Goal: Check status: Check status

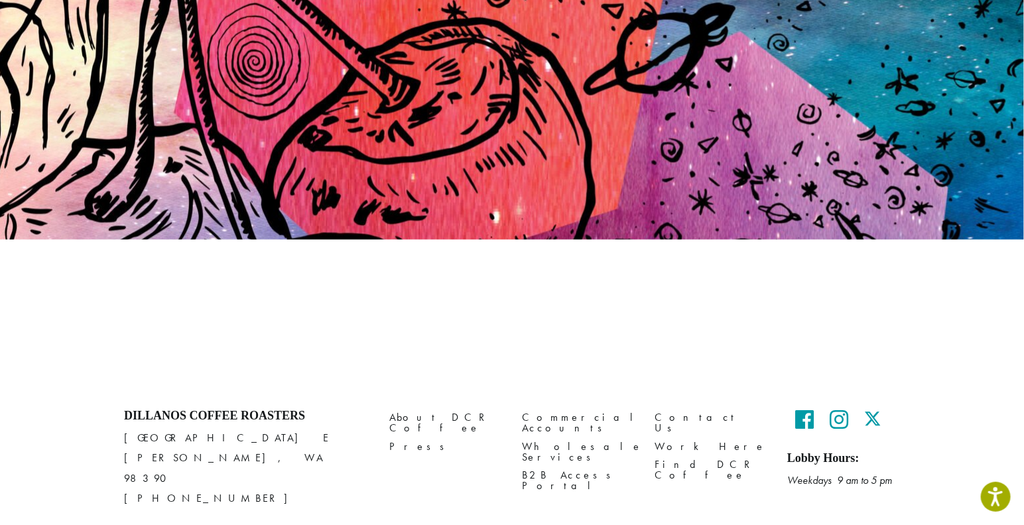
scroll to position [176, 0]
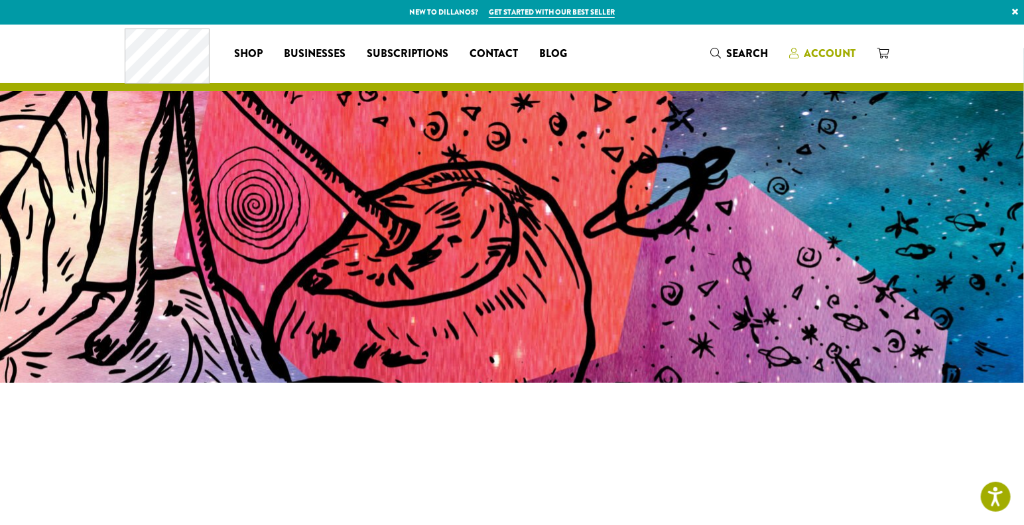
click at [817, 55] on span "Account" at bounding box center [830, 53] width 52 height 15
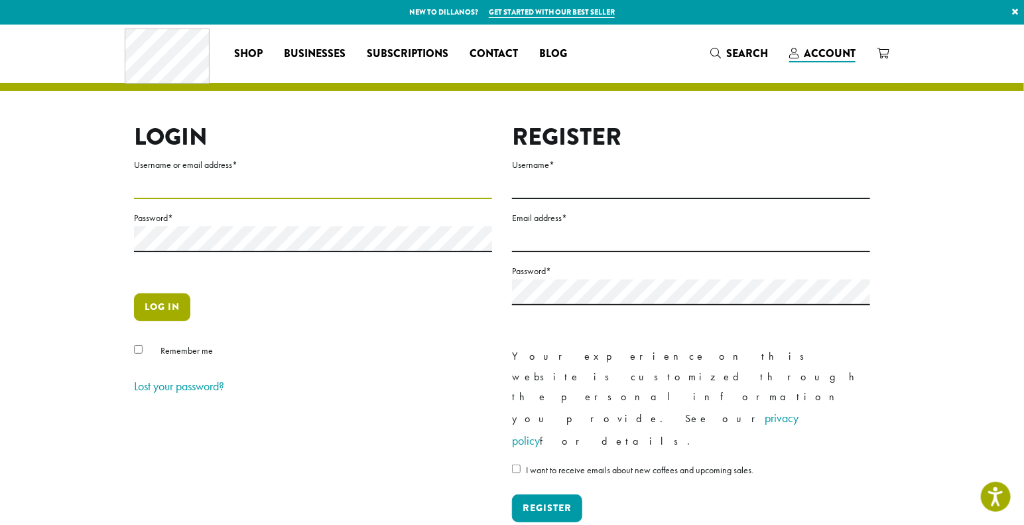
type input "********"
click at [166, 308] on button "Log in" at bounding box center [162, 307] width 56 height 28
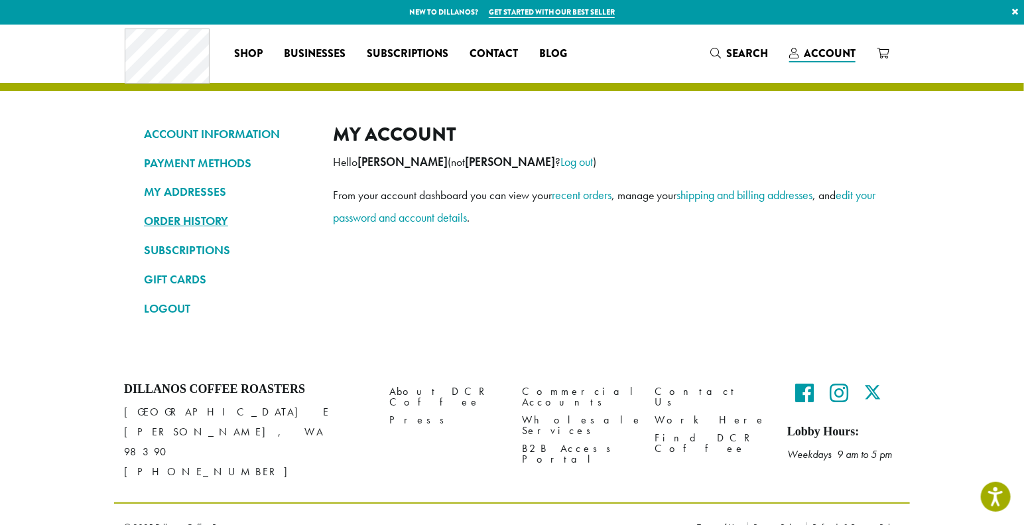
click at [203, 220] on link "ORDER HISTORY" at bounding box center [228, 221] width 169 height 23
click at [211, 216] on link "ORDER HISTORY" at bounding box center [228, 221] width 169 height 23
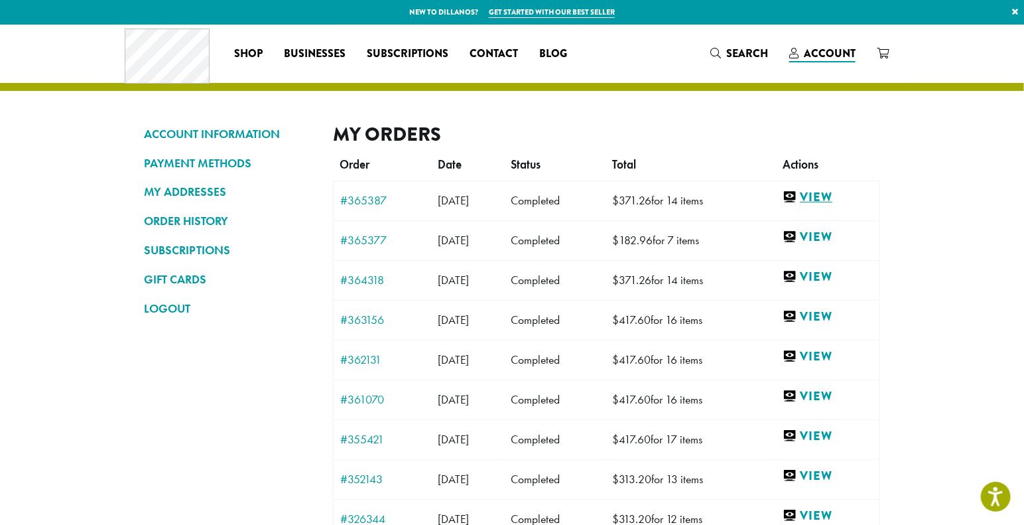
click at [842, 198] on link "View" at bounding box center [828, 197] width 90 height 17
click at [830, 229] on link "View" at bounding box center [828, 237] width 90 height 17
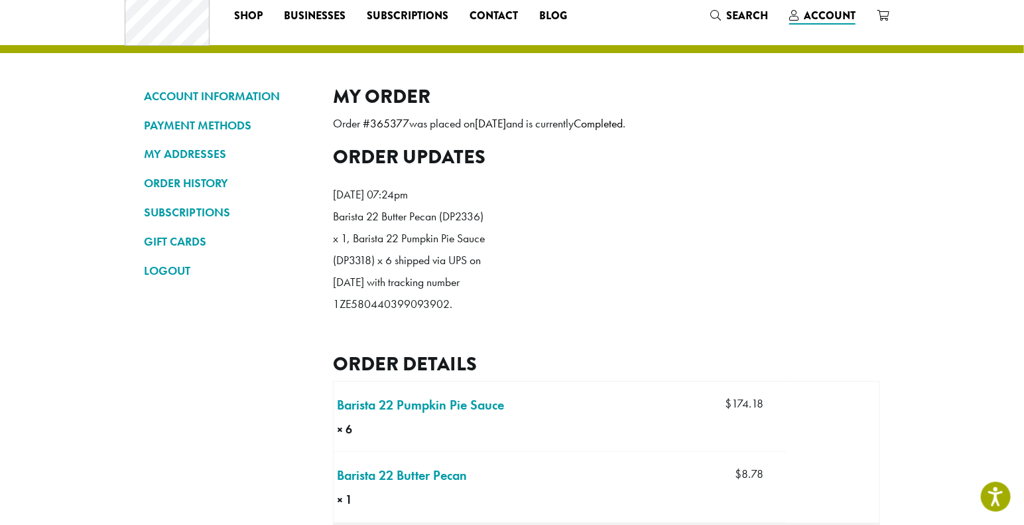
scroll to position [27, 0]
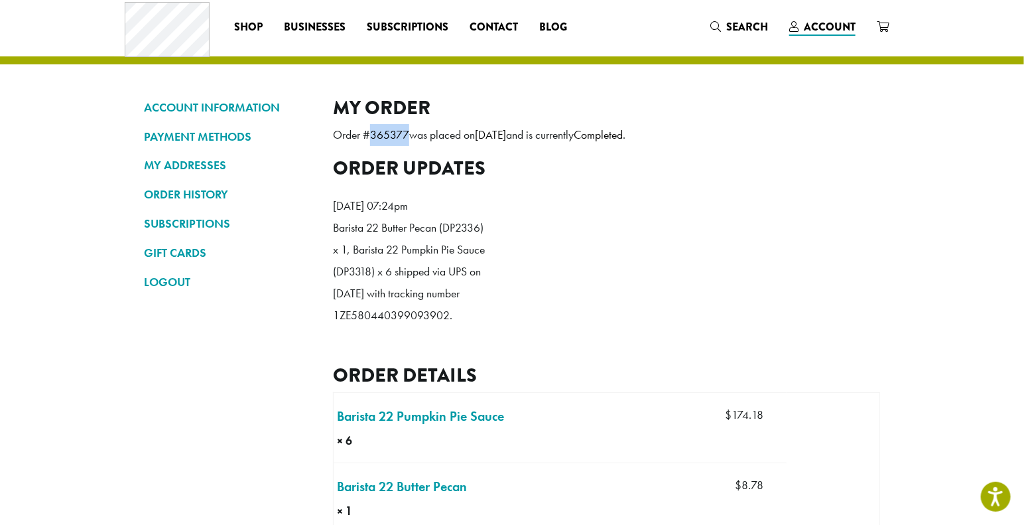
drag, startPoint x: 409, startPoint y: 133, endPoint x: 365, endPoint y: 133, distance: 43.8
click at [365, 133] on p "Order # 365377 was placed on August 28, 2025 and is currently Completed ." at bounding box center [606, 135] width 547 height 22
copy p "# 365377"
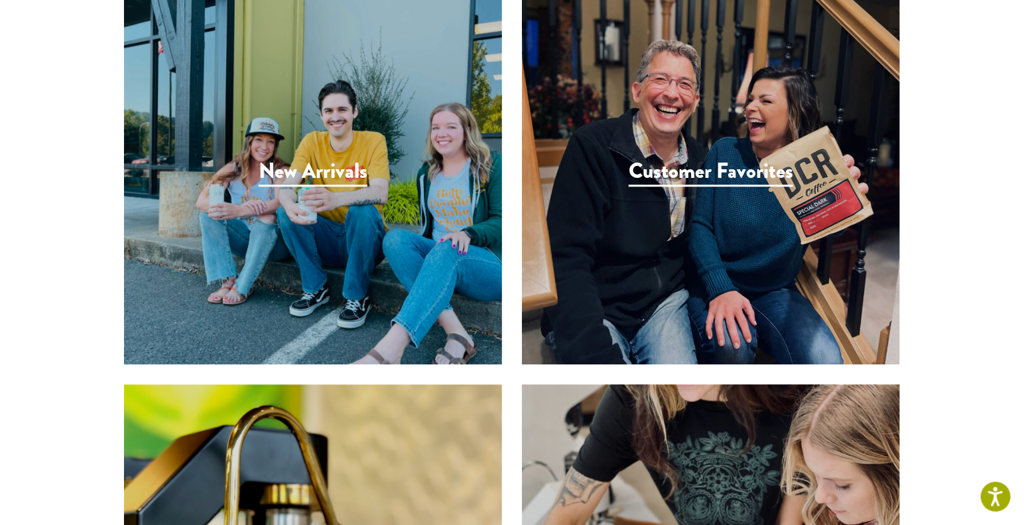
scroll to position [1823, 0]
